Goal: Information Seeking & Learning: Learn about a topic

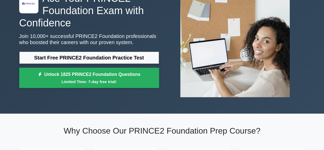
scroll to position [51, 0]
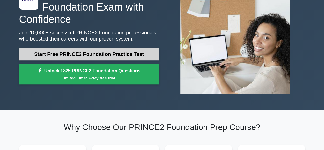
click at [123, 53] on link "Start Free PRINCE2 Foundation Practice Test" at bounding box center [89, 54] width 140 height 12
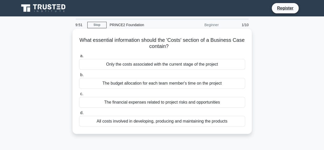
click at [158, 121] on div "All costs involved in developing, producing and maintaining the products" at bounding box center [162, 121] width 166 height 11
click at [79, 115] on input "d. All costs involved in developing, producing and maintaining the products" at bounding box center [79, 112] width 0 height 3
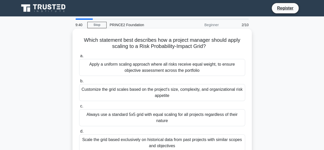
click at [161, 95] on div "Customize the grid scales based on the project's size, complexity, and organiza…" at bounding box center [162, 92] width 166 height 17
click at [79, 83] on input "b. Customize the grid scales based on the project's size, complexity, and organ…" at bounding box center [79, 81] width 0 height 3
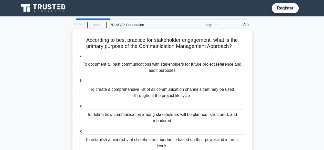
click at [176, 141] on div "To establish a hierarchy of stakeholder importance based on their power and int…" at bounding box center [162, 142] width 166 height 17
click at [79, 133] on input "d. To establish a hierarchy of stakeholder importance based on their power and …" at bounding box center [79, 131] width 0 height 3
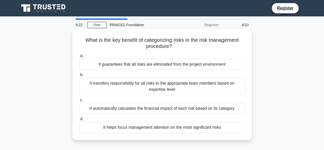
click at [171, 87] on div "It transfers responsibility for all risks to the appropriate team members based…" at bounding box center [162, 86] width 166 height 17
click at [79, 77] on input "b. It transfers responsibility for all risks to the appropriate team members ba…" at bounding box center [79, 74] width 0 height 3
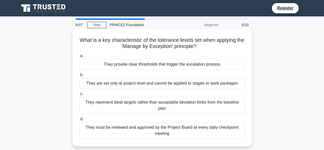
click at [174, 107] on div "They represent ideal targets rather than acceptable deviation limits from the b…" at bounding box center [162, 105] width 166 height 17
click at [79, 96] on input "c. They represent ideal targets rather than acceptable deviation limits from th…" at bounding box center [79, 93] width 0 height 3
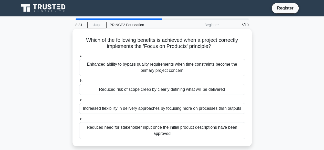
click at [155, 91] on div "Reduced risk of scope creep by clearly defining what will be delivered" at bounding box center [162, 89] width 166 height 11
click at [79, 83] on input "b. Reduced risk of scope creep by clearly defining what will be delivered" at bounding box center [79, 81] width 0 height 3
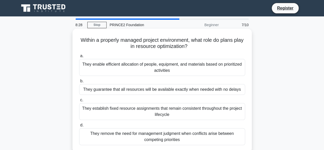
click at [156, 73] on div "They enable efficient allocation of people, equipment, and materials based on p…" at bounding box center [162, 67] width 166 height 17
click at [79, 58] on input "a. They enable efficient allocation of people, equipment, and materials based o…" at bounding box center [79, 55] width 0 height 3
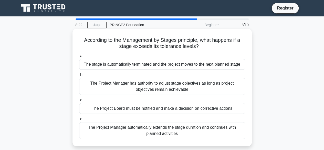
click at [155, 107] on div "The Project Board must be notified and make a decision on corrective actions" at bounding box center [162, 108] width 166 height 11
click at [79, 102] on input "c. The Project Board must be notified and make a decision on corrective actions" at bounding box center [79, 99] width 0 height 3
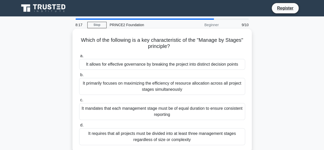
click at [144, 64] on div "It allows for effective governance by breaking the project into distinct decisi…" at bounding box center [162, 64] width 166 height 11
click at [79, 58] on input "a. It allows for effective governance by breaking the project into distinct dec…" at bounding box center [79, 55] width 0 height 3
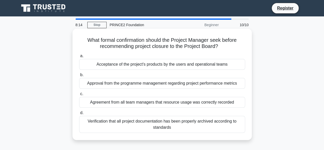
click at [161, 120] on div "Verification that all project documentation has been properly archived accordin…" at bounding box center [162, 124] width 166 height 17
click at [79, 115] on input "d. Verification that all project documentation has been properly archived accor…" at bounding box center [79, 112] width 0 height 3
